Goal: Communication & Community: Answer question/provide support

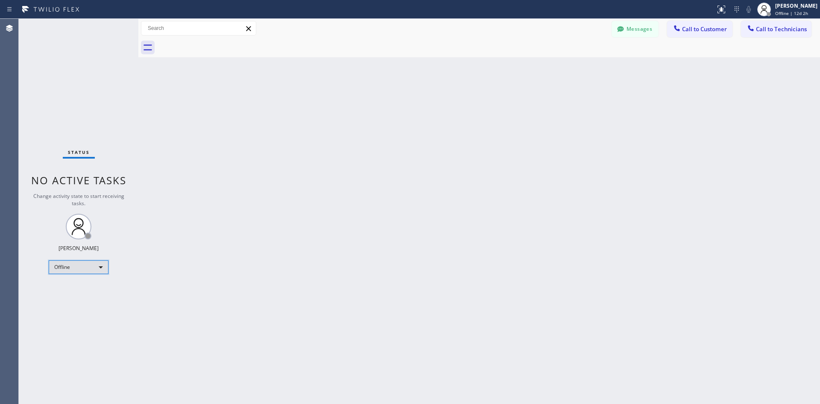
click at [91, 266] on div "Offline" at bounding box center [79, 267] width 60 height 14
click at [75, 289] on li "Available" at bounding box center [78, 289] width 58 height 10
click at [699, 32] on span "Call to Customer" at bounding box center [704, 29] width 45 height 8
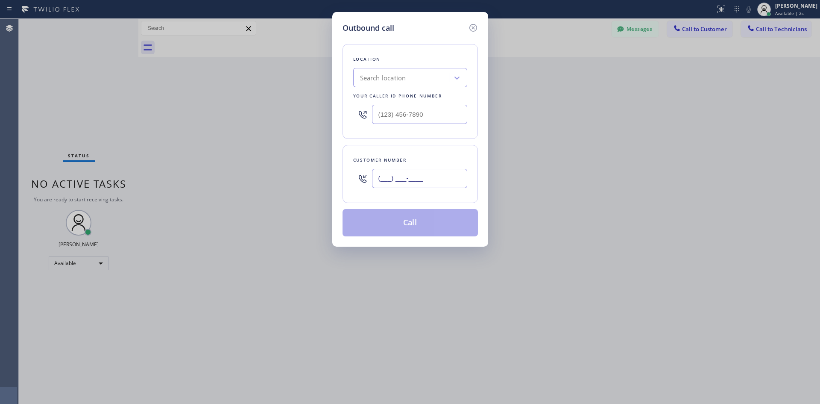
click at [389, 179] on input "(___) ___-____" at bounding box center [419, 178] width 95 height 19
paste input "661) 400-3087"
type input "[PHONE_NUMBER]"
click at [378, 87] on div "Location Search location Your caller id phone number" at bounding box center [410, 91] width 135 height 95
click at [377, 84] on div "Search location" at bounding box center [402, 77] width 93 height 15
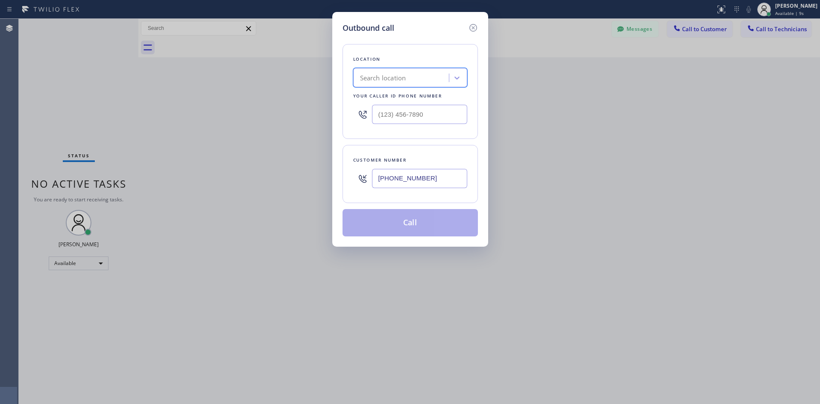
paste input "Electrical Land"
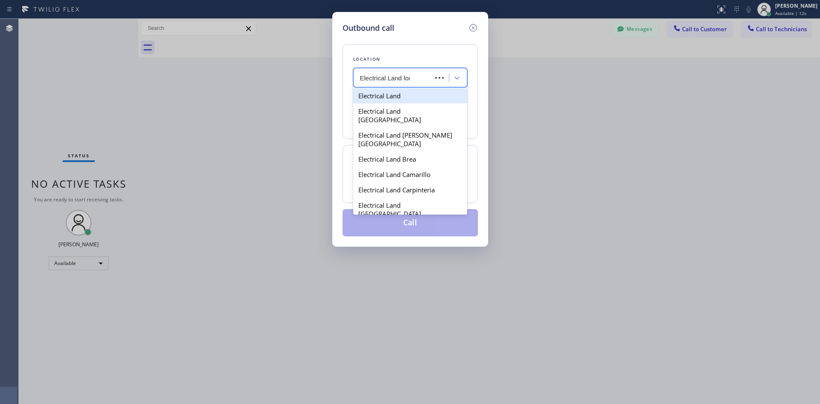
type input "Electrical Land long"
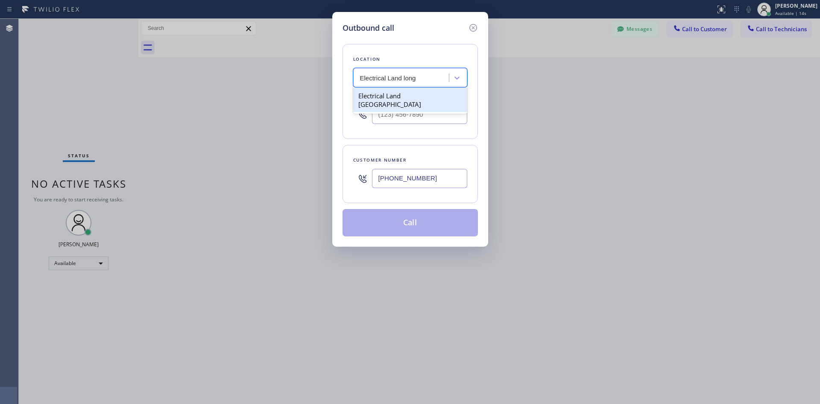
click at [443, 94] on div "Electrical Land [GEOGRAPHIC_DATA]" at bounding box center [410, 100] width 114 height 24
type input "[PHONE_NUMBER]"
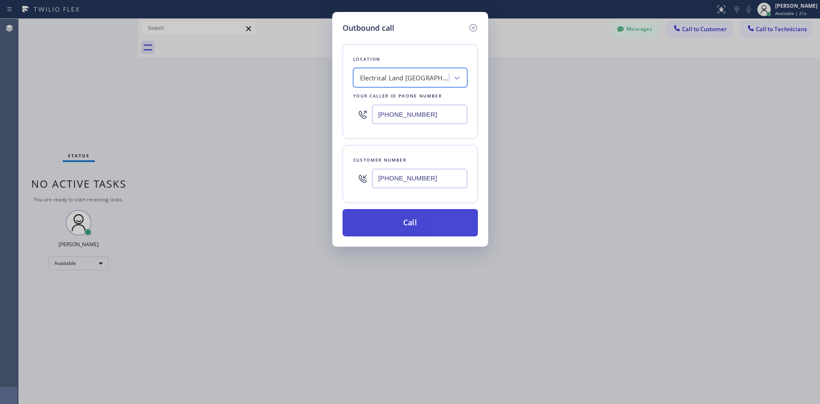
click at [395, 217] on button "Call" at bounding box center [410, 222] width 135 height 27
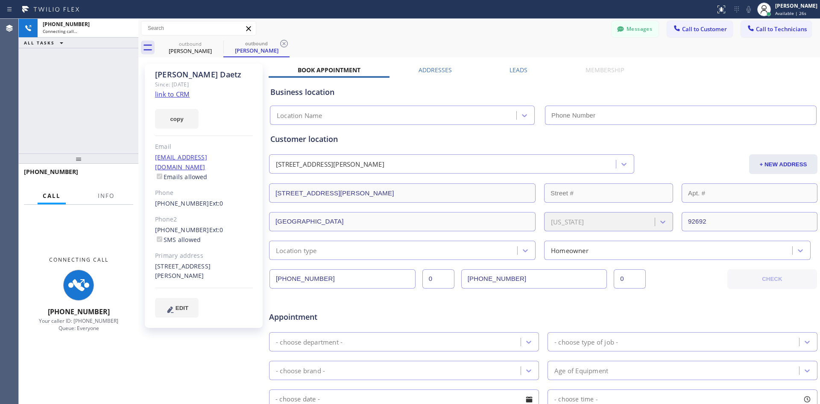
type input "[PHONE_NUMBER]"
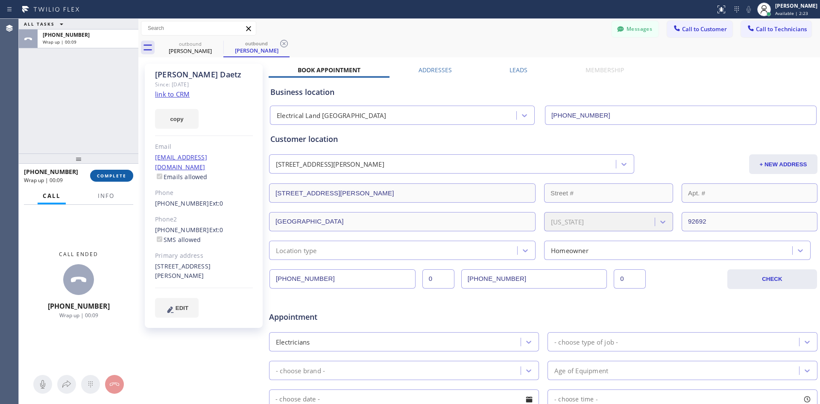
click at [102, 176] on span "COMPLETE" at bounding box center [111, 176] width 29 height 6
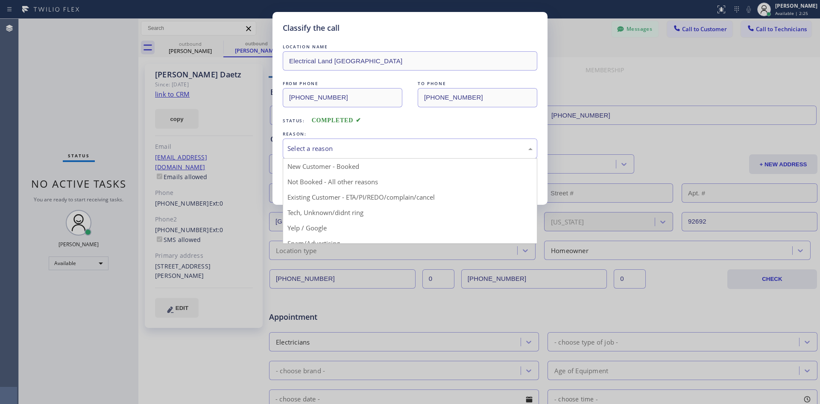
click at [353, 144] on div "Select a reason" at bounding box center [409, 149] width 245 height 10
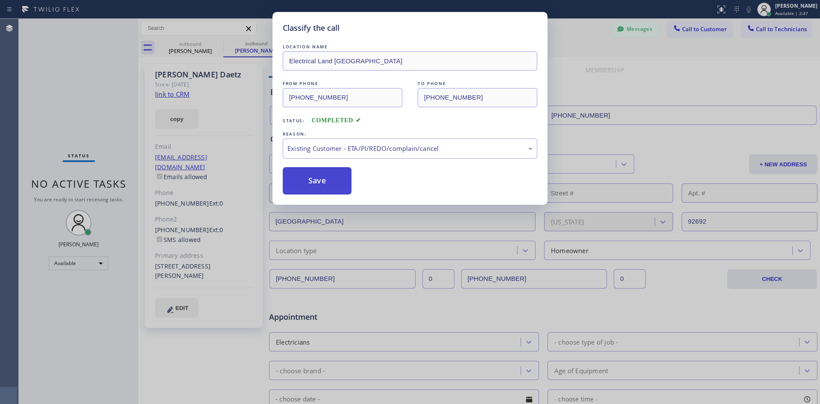
click at [313, 167] on button "Save" at bounding box center [317, 180] width 69 height 27
click at [313, 172] on div "Classify the call LOCATION NAME Electrical Land [GEOGRAPHIC_DATA] FROM PHONE [P…" at bounding box center [419, 211] width 801 height 385
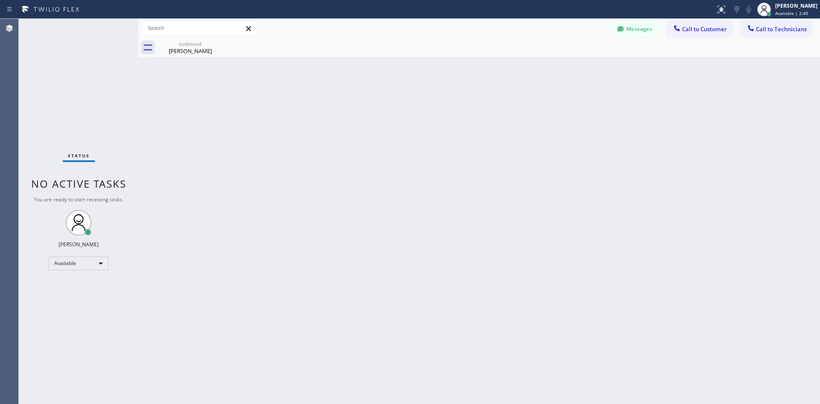
drag, startPoint x: 91, startPoint y: 270, endPoint x: 103, endPoint y: 268, distance: 11.7
click at [103, 268] on div "Status No active tasks You are ready to start receiving tasks. [PERSON_NAME] Av…" at bounding box center [79, 211] width 120 height 385
click at [103, 268] on div "Available" at bounding box center [79, 263] width 60 height 14
click at [97, 277] on li "Offline" at bounding box center [78, 275] width 58 height 10
